Goal: Task Accomplishment & Management: Use online tool/utility

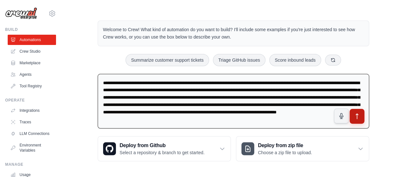
type textarea "**********"
click at [358, 121] on button "submit" at bounding box center [357, 116] width 15 height 15
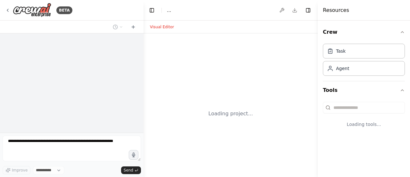
select select "****"
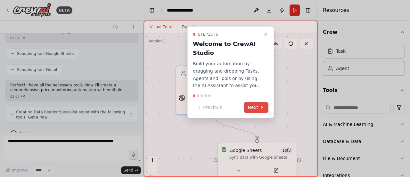
scroll to position [173, 0]
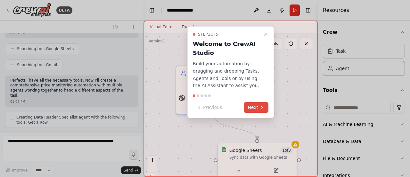
click at [249, 109] on button "Next" at bounding box center [256, 107] width 25 height 11
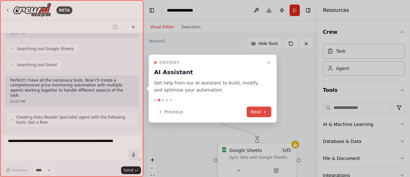
click at [255, 110] on button "Next" at bounding box center [259, 111] width 25 height 11
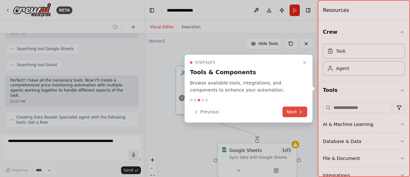
click at [294, 115] on button "Next" at bounding box center [295, 111] width 25 height 11
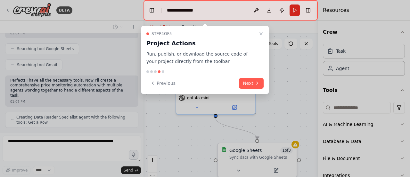
scroll to position [194, 0]
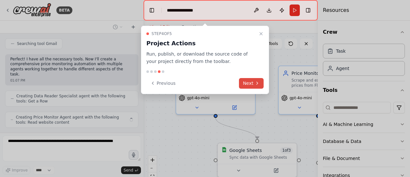
click at [254, 84] on button "Next" at bounding box center [251, 83] width 25 height 11
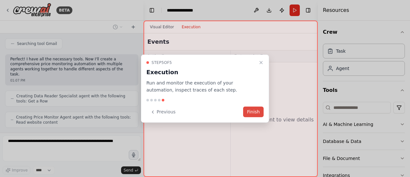
click at [259, 114] on button "Finish" at bounding box center [253, 111] width 21 height 11
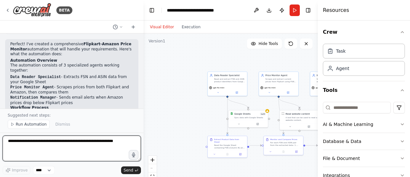
scroll to position [470, 0]
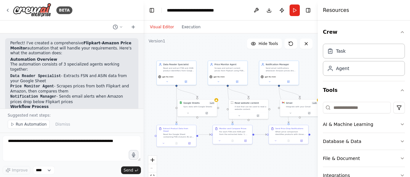
drag, startPoint x: 201, startPoint y: 127, endPoint x: 150, endPoint y: 116, distance: 52.1
click at [150, 116] on div ".deletable-edge-delete-btn { width: 20px; height: 20px; border: 0px solid #ffff…" at bounding box center [231, 113] width 174 height 160
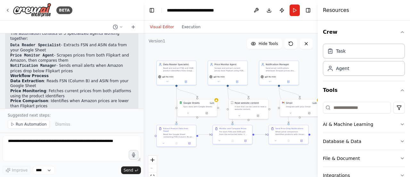
scroll to position [502, 0]
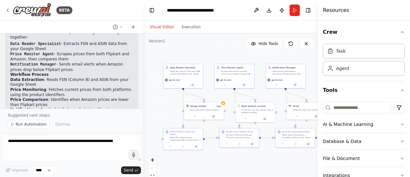
drag, startPoint x: 275, startPoint y: 157, endPoint x: 281, endPoint y: 161, distance: 7.5
click at [281, 161] on div ".deletable-edge-delete-btn { width: 20px; height: 20px; border: 0px solid #ffff…" at bounding box center [231, 113] width 174 height 160
click at [194, 85] on icon at bounding box center [193, 84] width 2 height 2
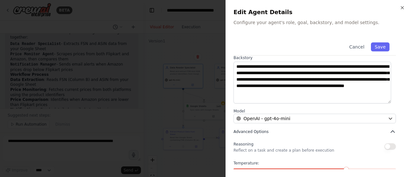
scroll to position [81, 0]
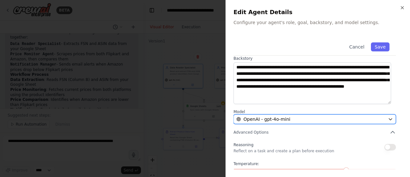
click at [291, 119] on div "OpenAI - gpt-4o-mini" at bounding box center [310, 119] width 149 height 6
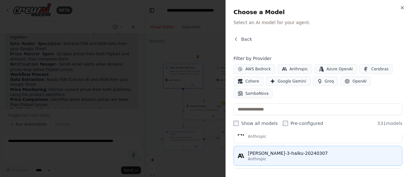
scroll to position [0, 0]
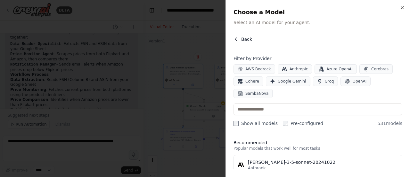
click at [237, 39] on icon "button" at bounding box center [236, 39] width 5 height 5
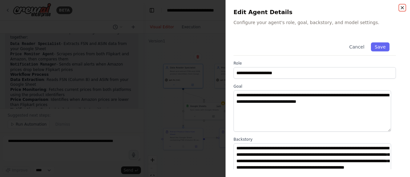
click at [401, 10] on icon "button" at bounding box center [402, 7] width 5 height 5
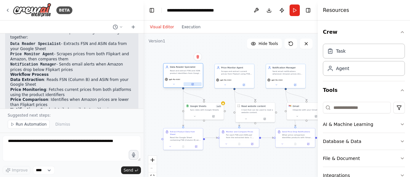
click at [193, 84] on icon at bounding box center [193, 84] width 2 height 2
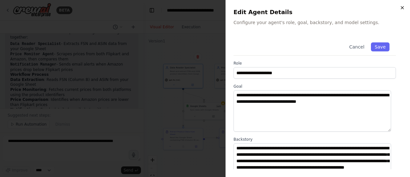
click at [401, 10] on icon "button" at bounding box center [402, 7] width 5 height 5
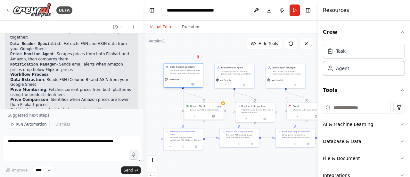
click at [189, 71] on div "Read and extract FSN and ASIN product identifiers from Google Sheets to enable …" at bounding box center [185, 71] width 31 height 5
click at [342, 71] on div "Agent" at bounding box center [364, 68] width 82 height 15
click at [334, 66] on div "Agent" at bounding box center [338, 68] width 22 height 6
click at [338, 49] on div "Task" at bounding box center [341, 50] width 10 height 6
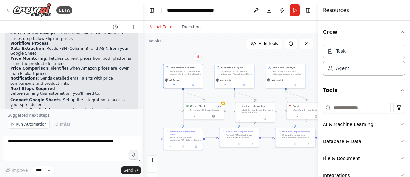
scroll to position [534, 0]
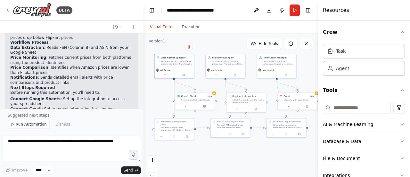
drag, startPoint x: 269, startPoint y: 97, endPoint x: 260, endPoint y: 87, distance: 13.4
click at [260, 87] on div ".deletable-edge-delete-btn { width: 20px; height: 20px; border: 0px solid #ffff…" at bounding box center [231, 113] width 174 height 160
click at [204, 106] on button at bounding box center [204, 105] width 18 height 4
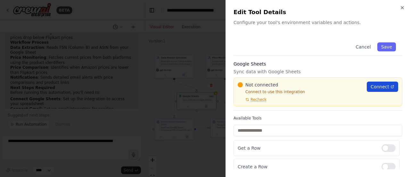
click at [373, 87] on span "Connect" at bounding box center [380, 86] width 19 height 6
click at [400, 7] on div "Close Edit Tool Details Configure your tool's environment variables and actions…" at bounding box center [318, 88] width 185 height 177
click at [403, 8] on icon "button" at bounding box center [402, 7] width 5 height 5
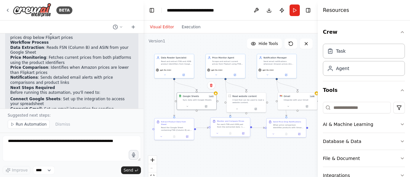
click at [236, 126] on div "For each FSN and ASIN pair from the extracted data: 1. Scrape current prices fr…" at bounding box center [232, 125] width 31 height 5
click at [242, 133] on icon at bounding box center [243, 133] width 2 height 2
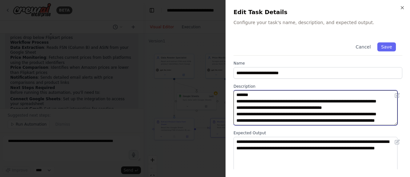
scroll to position [32, 0]
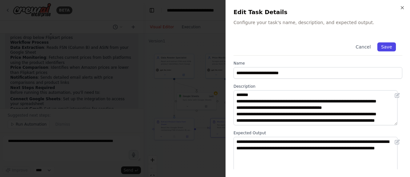
click at [384, 48] on button "Save" at bounding box center [386, 46] width 19 height 9
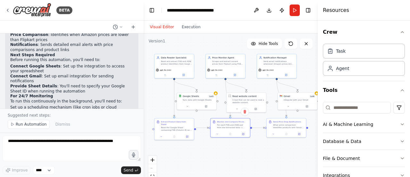
scroll to position [566, 0]
click at [254, 103] on div "Read website content A tool that can be used to read a website content." at bounding box center [246, 98] width 39 height 13
click at [258, 109] on button at bounding box center [257, 108] width 18 height 4
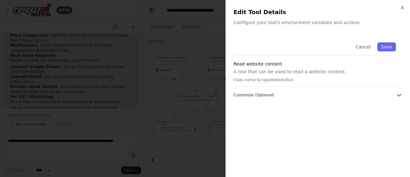
click at [256, 95] on span "Customize (Optional)" at bounding box center [254, 94] width 41 height 5
click at [402, 6] on icon "button" at bounding box center [402, 7] width 5 height 5
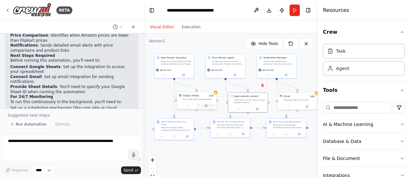
click at [205, 105] on icon at bounding box center [206, 105] width 2 height 2
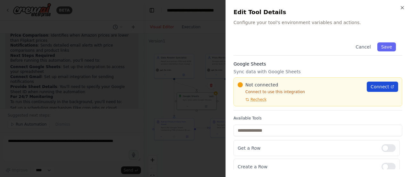
click at [384, 88] on span "Connect" at bounding box center [380, 86] width 19 height 6
click at [261, 100] on span "Recheck" at bounding box center [259, 99] width 16 height 5
click at [383, 86] on span "Connect" at bounding box center [380, 86] width 19 height 6
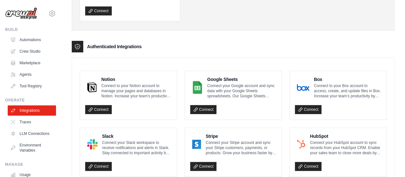
scroll to position [128, 0]
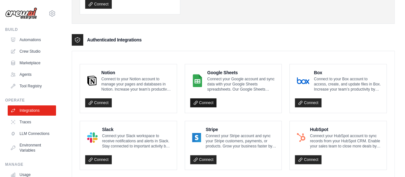
click at [198, 102] on link "Connect" at bounding box center [203, 102] width 27 height 9
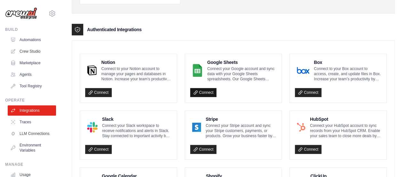
click at [208, 91] on link "Connect" at bounding box center [203, 92] width 27 height 9
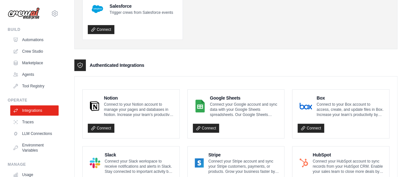
scroll to position [128, 0]
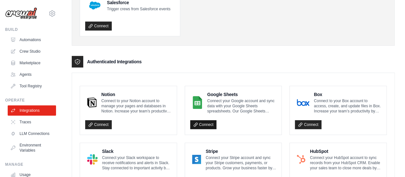
click at [204, 123] on link "Connect" at bounding box center [203, 124] width 27 height 9
